Goal: Information Seeking & Learning: Learn about a topic

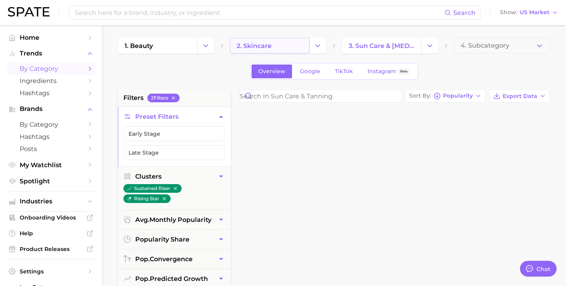
scroll to position [530, 0]
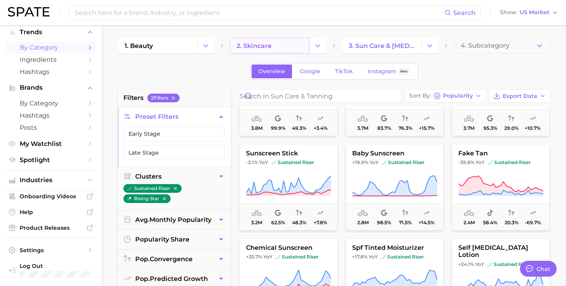
click at [293, 40] on link "2. skincare" at bounding box center [269, 46] width 79 height 16
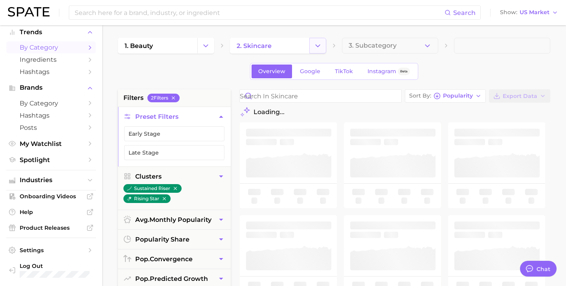
click at [320, 47] on icon "Change Category" at bounding box center [318, 46] width 8 height 8
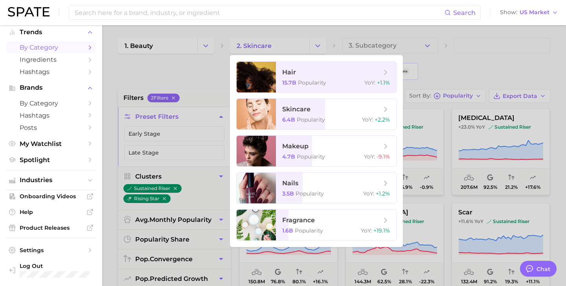
click at [209, 43] on div at bounding box center [283, 143] width 566 height 286
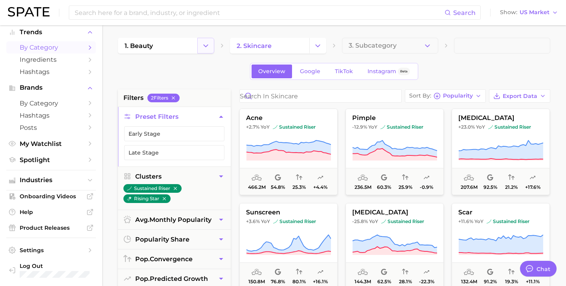
click at [208, 44] on icon "Change Category" at bounding box center [206, 46] width 8 height 8
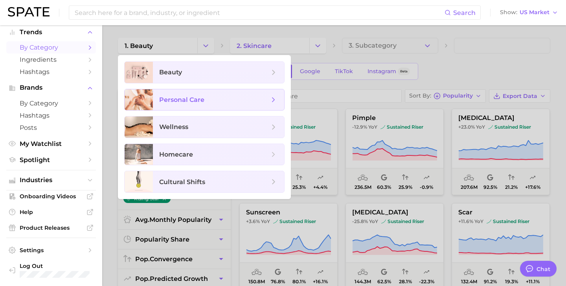
click at [194, 90] on span "personal care" at bounding box center [218, 99] width 131 height 21
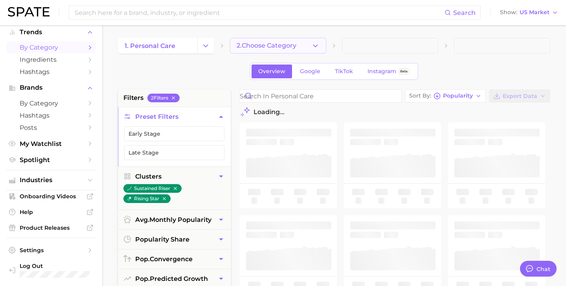
click at [285, 44] on span "2. Choose Category" at bounding box center [267, 45] width 60 height 7
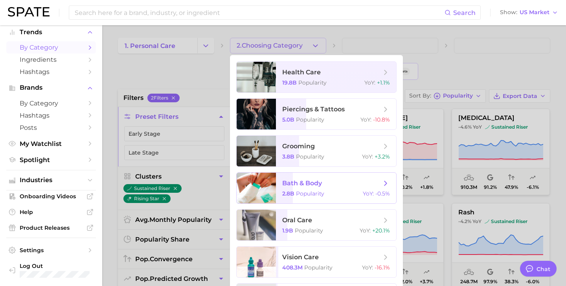
click at [295, 187] on span "bath & body" at bounding box center [302, 182] width 40 height 7
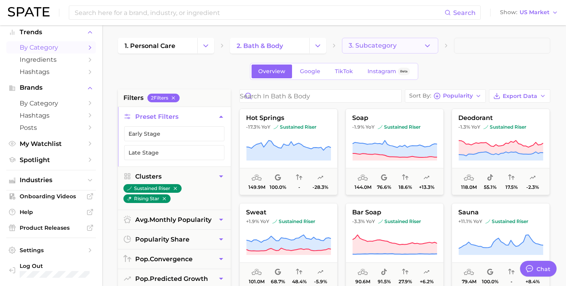
click at [406, 50] on button "3. Subcategory" at bounding box center [390, 46] width 96 height 16
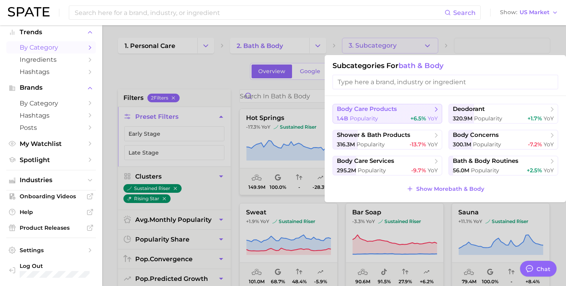
click at [387, 110] on span "body care products" at bounding box center [367, 108] width 60 height 7
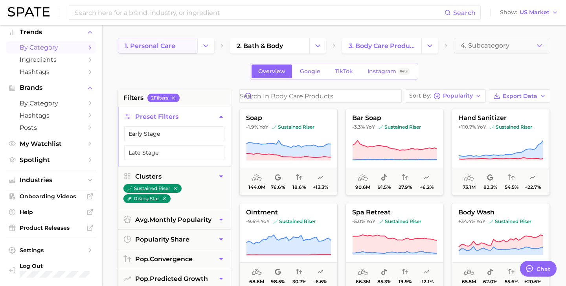
click at [183, 51] on link "1. personal care" at bounding box center [157, 46] width 79 height 16
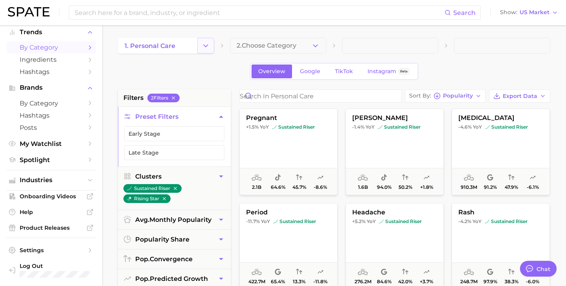
click at [207, 47] on icon "Change Category" at bounding box center [206, 46] width 8 height 8
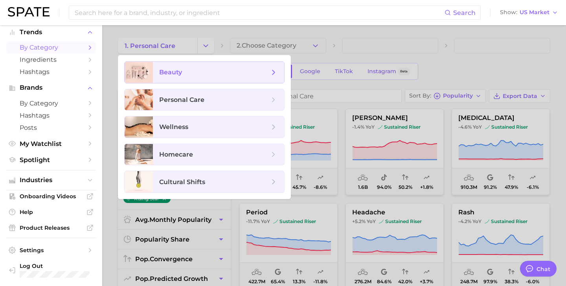
click at [211, 82] on span "beauty" at bounding box center [218, 72] width 131 height 21
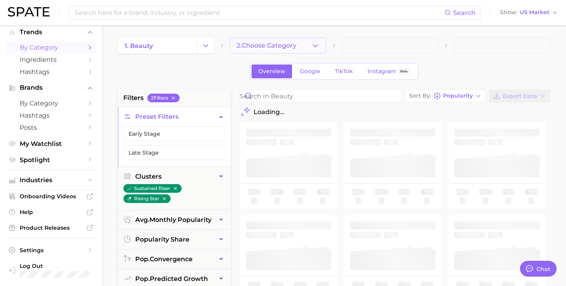
click at [288, 45] on span "2. Choose Category" at bounding box center [267, 45] width 60 height 7
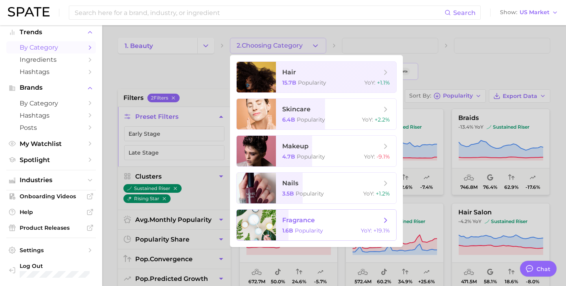
click at [286, 224] on span "fragrance" at bounding box center [331, 220] width 99 height 9
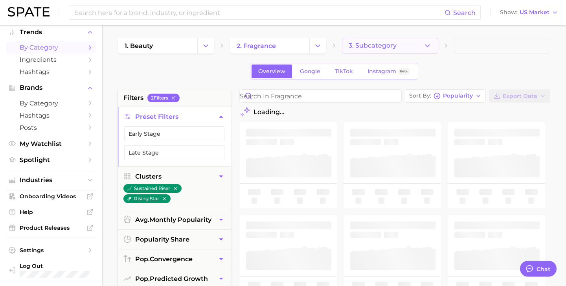
click at [405, 46] on button "3. Subcategory" at bounding box center [390, 46] width 96 height 16
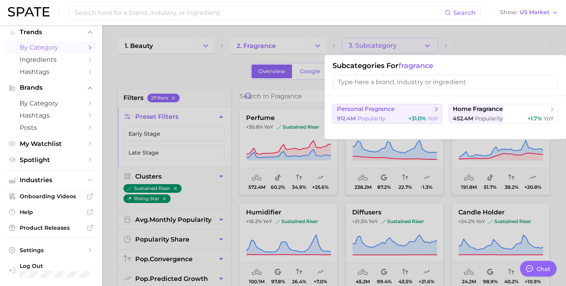
click at [363, 110] on span "personal fragrance" at bounding box center [366, 108] width 58 height 7
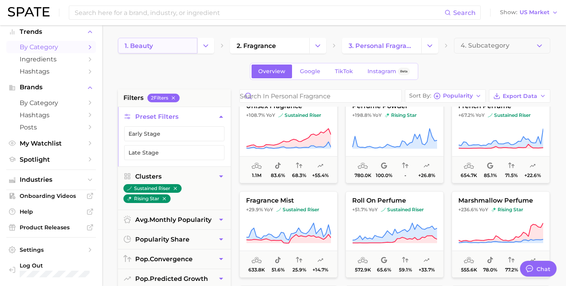
click at [190, 48] on link "1. beauty" at bounding box center [157, 46] width 79 height 16
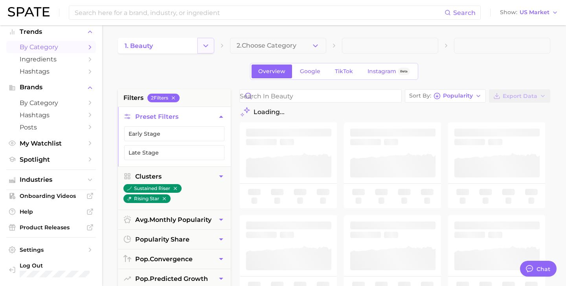
click at [200, 46] on button "Change Category" at bounding box center [205, 46] width 17 height 16
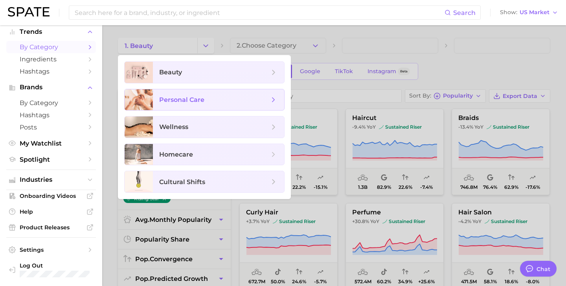
click at [197, 94] on span "personal care" at bounding box center [218, 99] width 131 height 21
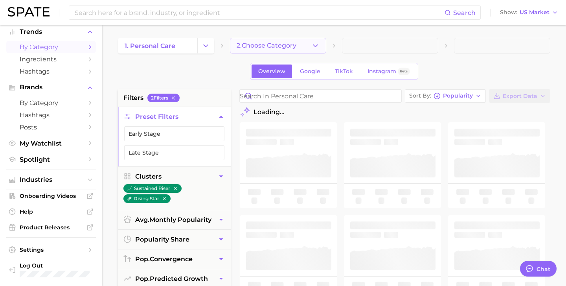
click at [312, 46] on icon "button" at bounding box center [315, 46] width 8 height 8
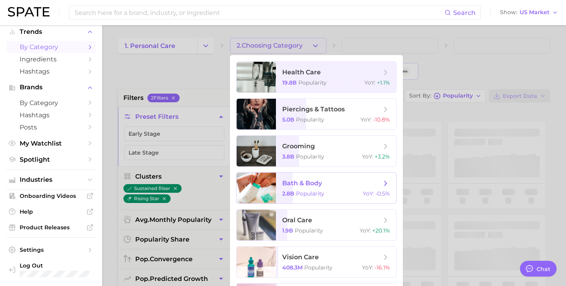
click at [312, 187] on span "bath & body" at bounding box center [331, 183] width 99 height 9
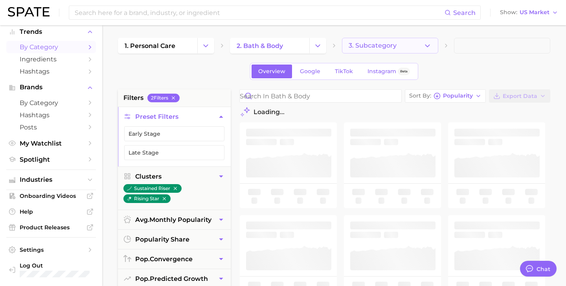
click at [419, 41] on button "3. Subcategory" at bounding box center [390, 46] width 96 height 16
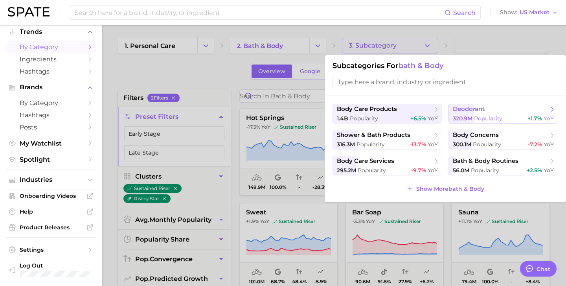
click at [500, 120] on span "Popularity" at bounding box center [488, 118] width 28 height 7
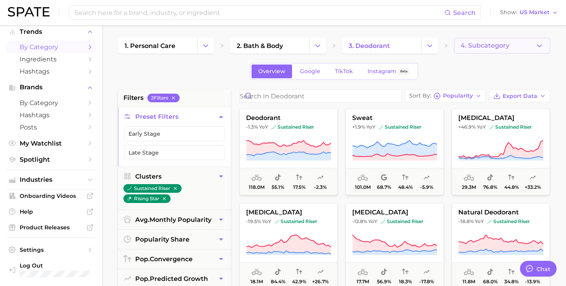
click at [504, 46] on span "4. Subcategory" at bounding box center [484, 45] width 49 height 7
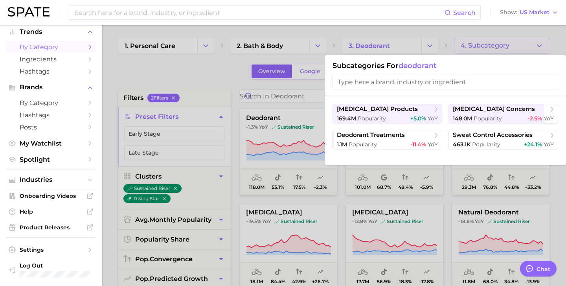
click at [369, 85] on input "search" at bounding box center [445, 82] width 226 height 15
click at [373, 114] on button "[MEDICAL_DATA] products 169.4m Popularity +5.0% YoY" at bounding box center [387, 114] width 110 height 20
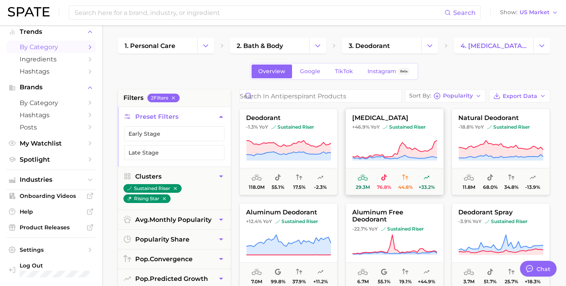
scroll to position [12, 0]
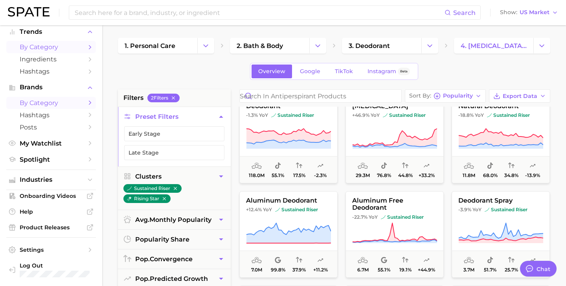
click at [89, 101] on icon "Sidebar" at bounding box center [89, 102] width 7 height 7
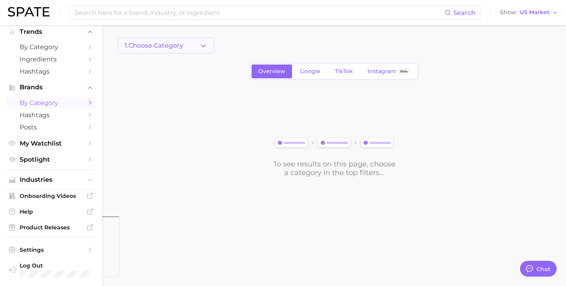
click at [168, 46] on span "1. Choose Category" at bounding box center [154, 45] width 59 height 7
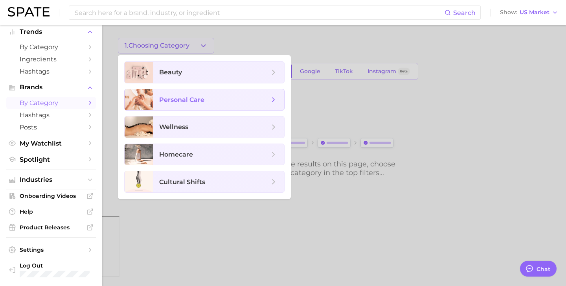
click at [169, 107] on span "personal care" at bounding box center [218, 99] width 131 height 21
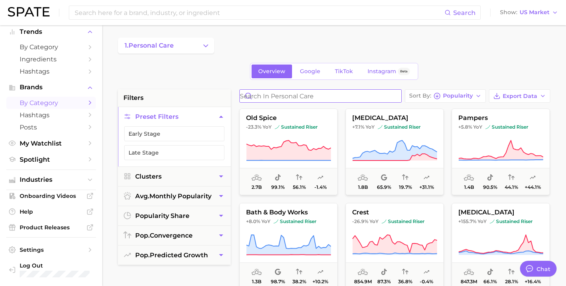
click at [324, 99] on input "Search in personal care" at bounding box center [320, 96] width 161 height 13
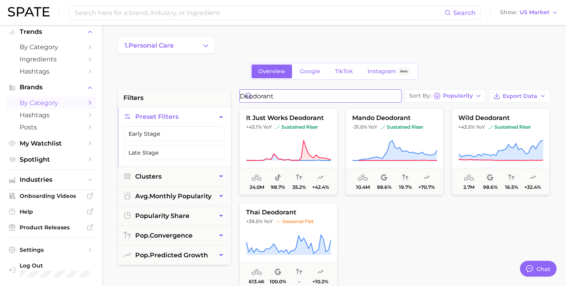
type input "deodorant"
click at [202, 50] on button "1. personal care" at bounding box center [166, 46] width 96 height 16
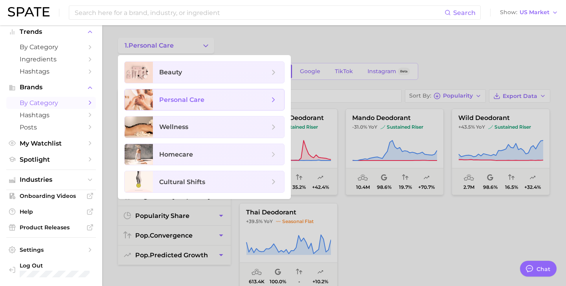
click at [275, 97] on icon at bounding box center [273, 99] width 9 height 9
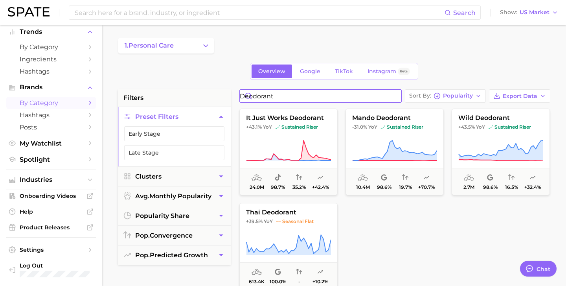
click at [300, 90] on input "deodorant" at bounding box center [320, 96] width 161 height 13
click at [395, 97] on input "deodorant" at bounding box center [320, 96] width 161 height 13
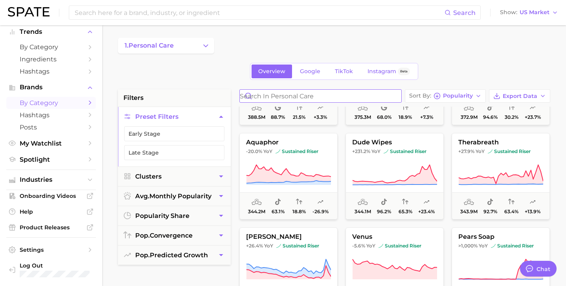
scroll to position [642, 0]
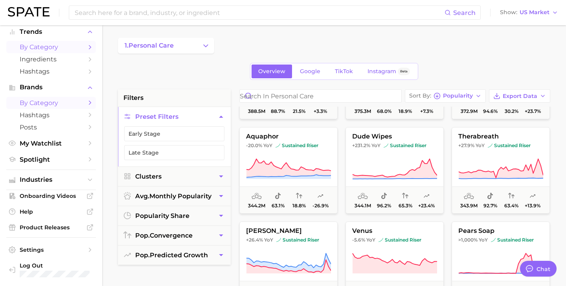
click at [88, 44] on icon "Sidebar" at bounding box center [89, 47] width 7 height 7
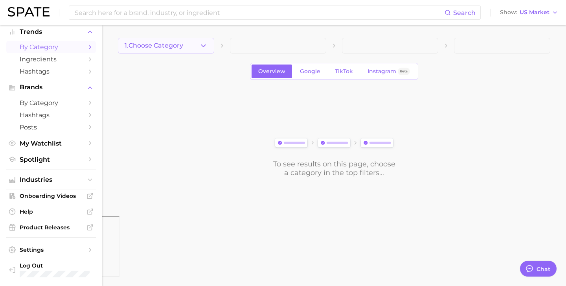
click at [154, 39] on button "1. Choose Category" at bounding box center [166, 46] width 96 height 16
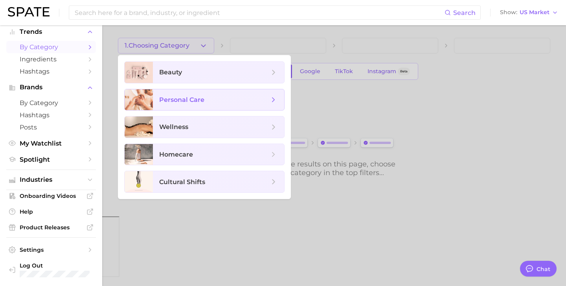
click at [178, 104] on span "personal care" at bounding box center [218, 99] width 131 height 21
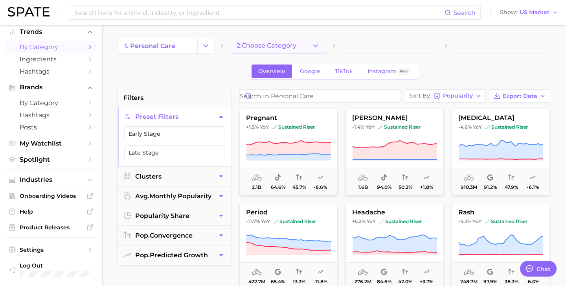
click at [274, 48] on span "2. Choose Category" at bounding box center [267, 45] width 60 height 7
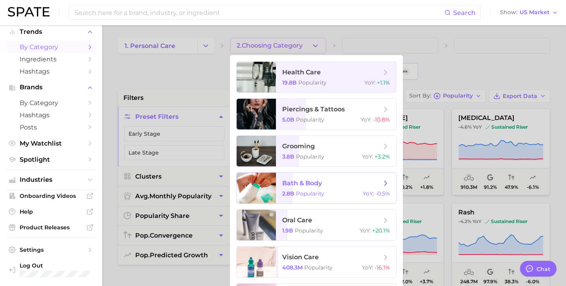
click at [282, 191] on span "2.8b" at bounding box center [288, 193] width 12 height 7
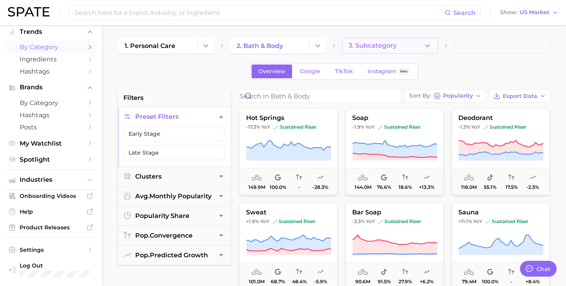
click at [377, 51] on button "3. Subcategory" at bounding box center [390, 46] width 96 height 16
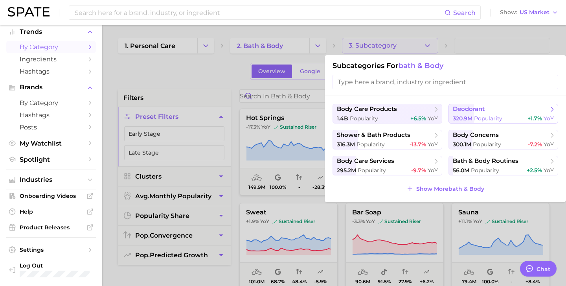
click at [489, 105] on span "deodorant" at bounding box center [500, 109] width 95 height 8
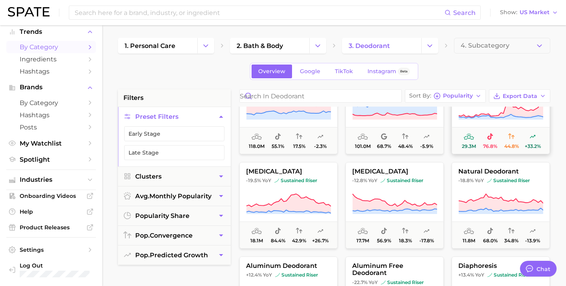
scroll to position [42, 0]
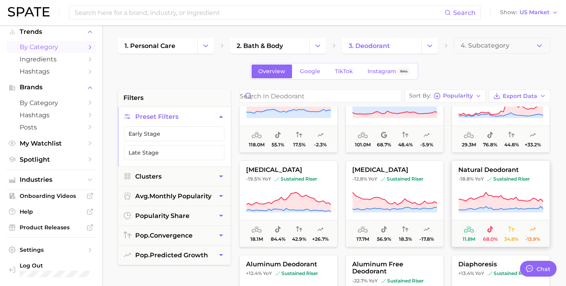
click at [478, 193] on icon at bounding box center [500, 202] width 85 height 22
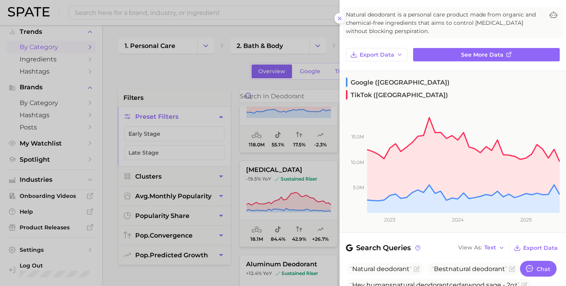
scroll to position [0, 0]
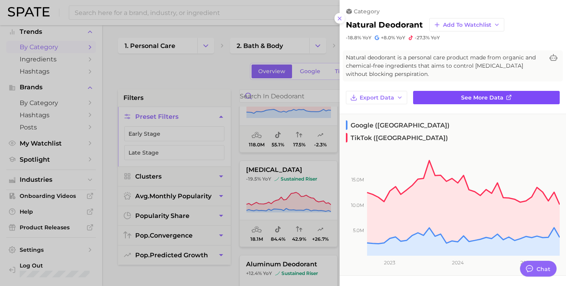
click at [476, 99] on span "See more data" at bounding box center [482, 97] width 42 height 7
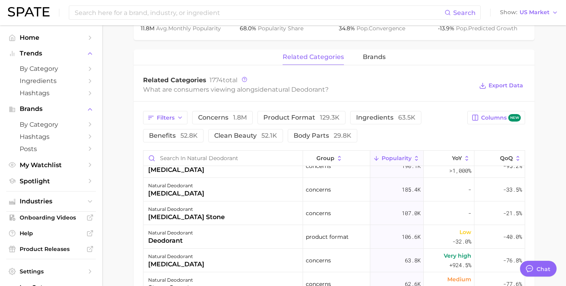
scroll to position [80, 0]
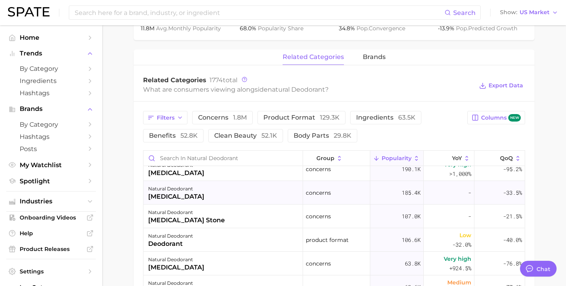
click at [160, 195] on div "[MEDICAL_DATA]" at bounding box center [176, 196] width 56 height 9
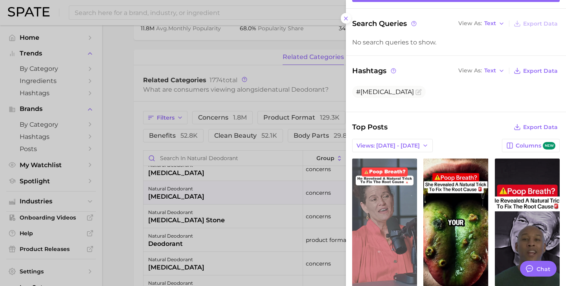
scroll to position [0, 0]
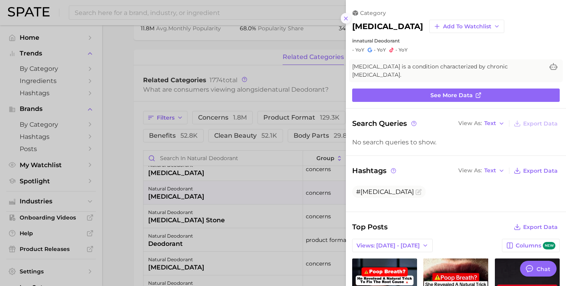
click at [347, 14] on button at bounding box center [346, 18] width 11 height 11
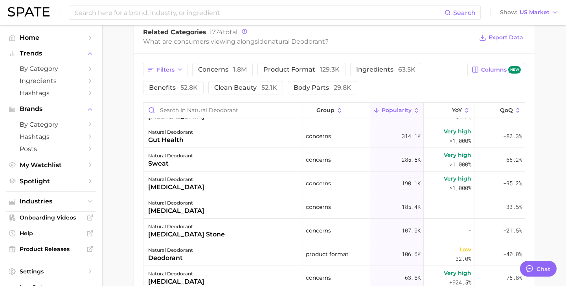
scroll to position [17, 0]
click at [228, 261] on div "natural deodorant deodorant" at bounding box center [223, 255] width 160 height 24
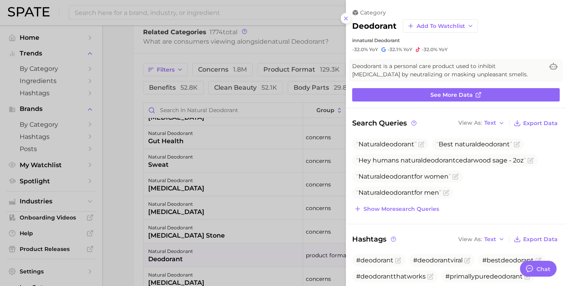
scroll to position [0, 0]
click at [81, 136] on div at bounding box center [283, 143] width 566 height 286
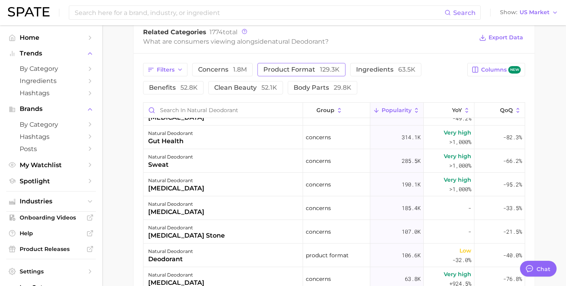
click at [298, 73] on span "product format 129.3k" at bounding box center [301, 69] width 76 height 6
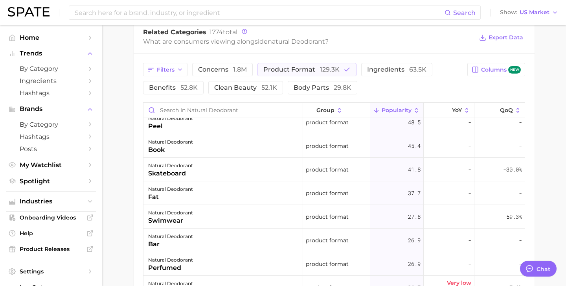
scroll to position [790, 0]
